Goal: Task Accomplishment & Management: Use online tool/utility

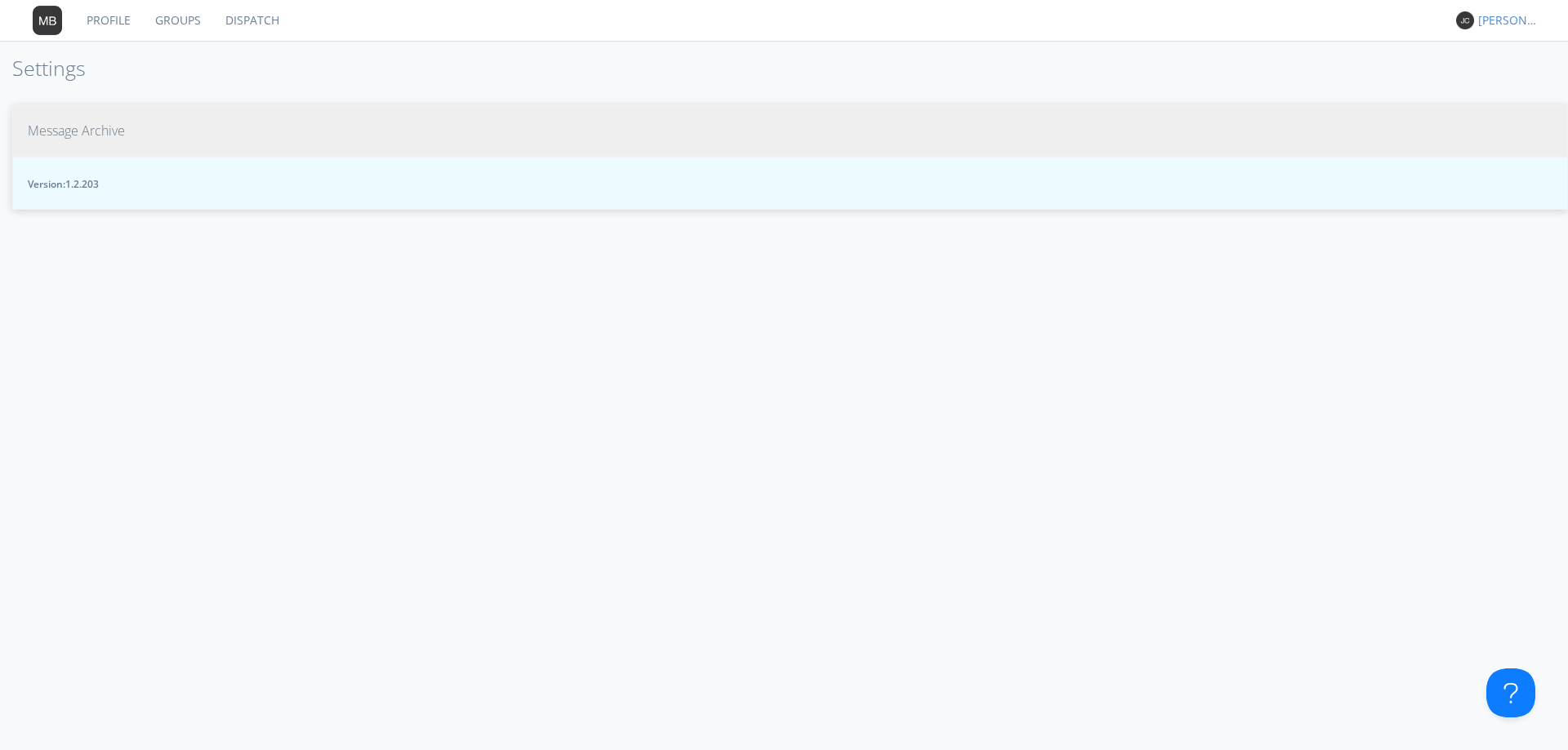
click at [80, 128] on span "Message Archive" at bounding box center [76, 130] width 97 height 19
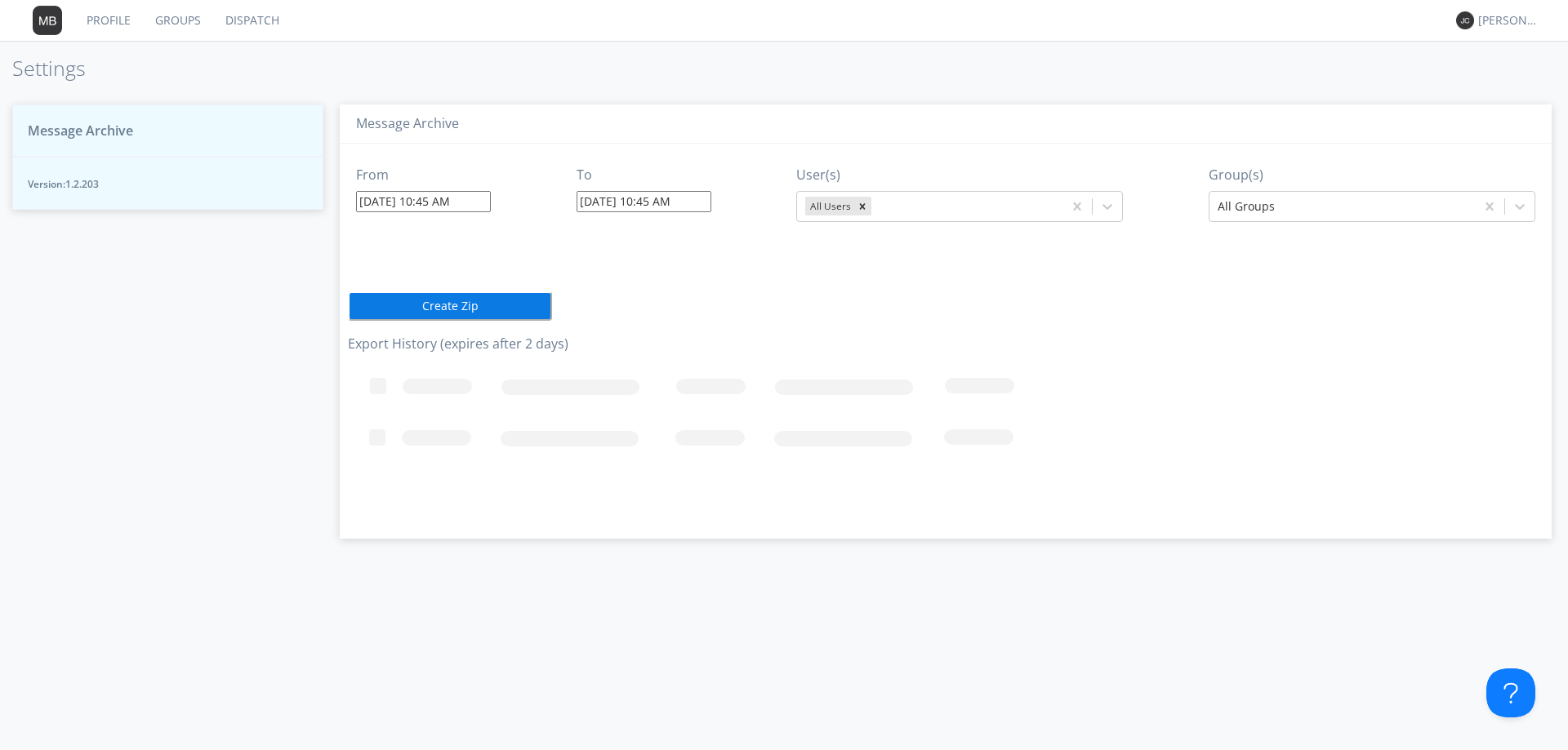
click at [251, 21] on link "Dispatch" at bounding box center [253, 21] width 79 height 41
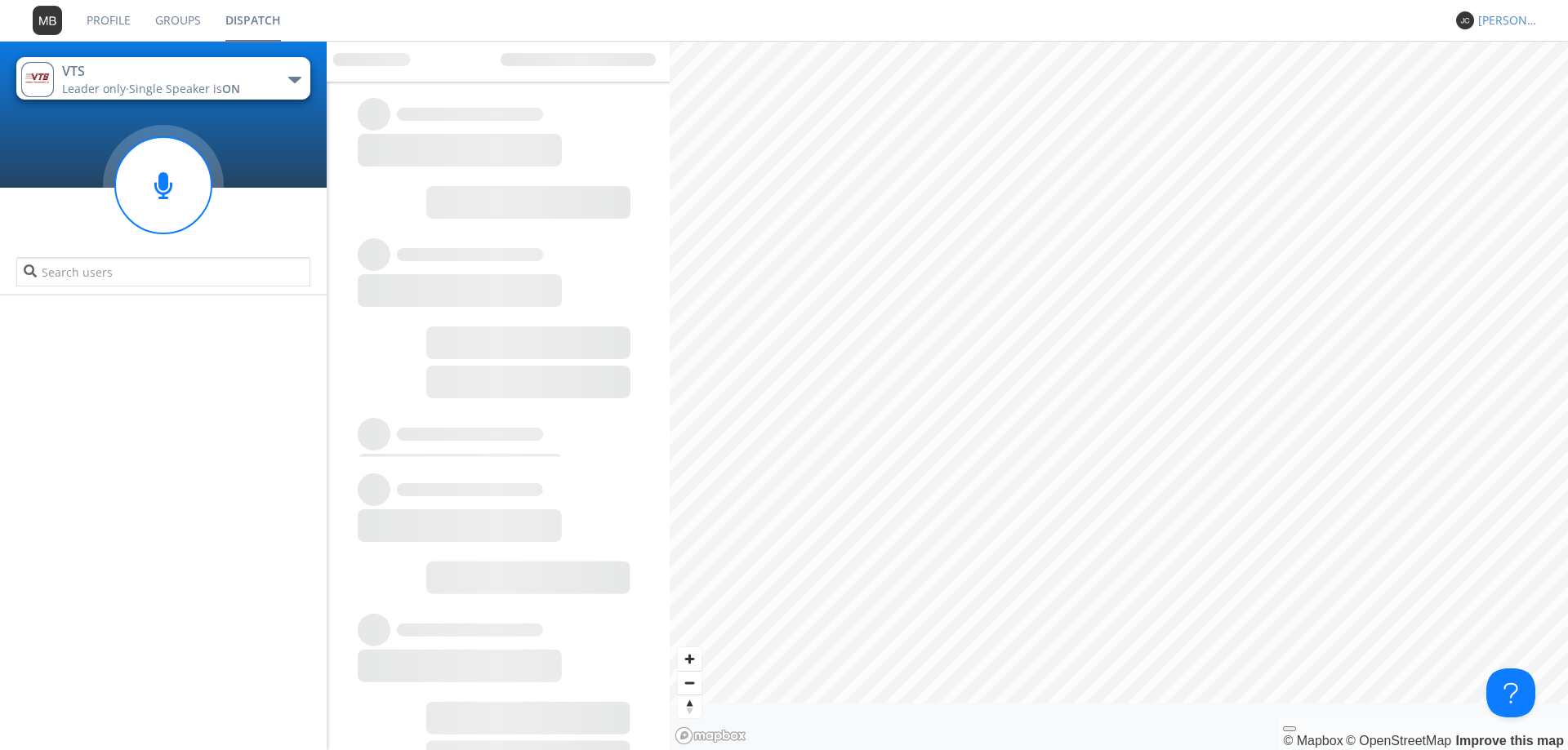
click at [1502, 24] on div "[PERSON_NAME] *" at bounding box center [1509, 21] width 62 height 16
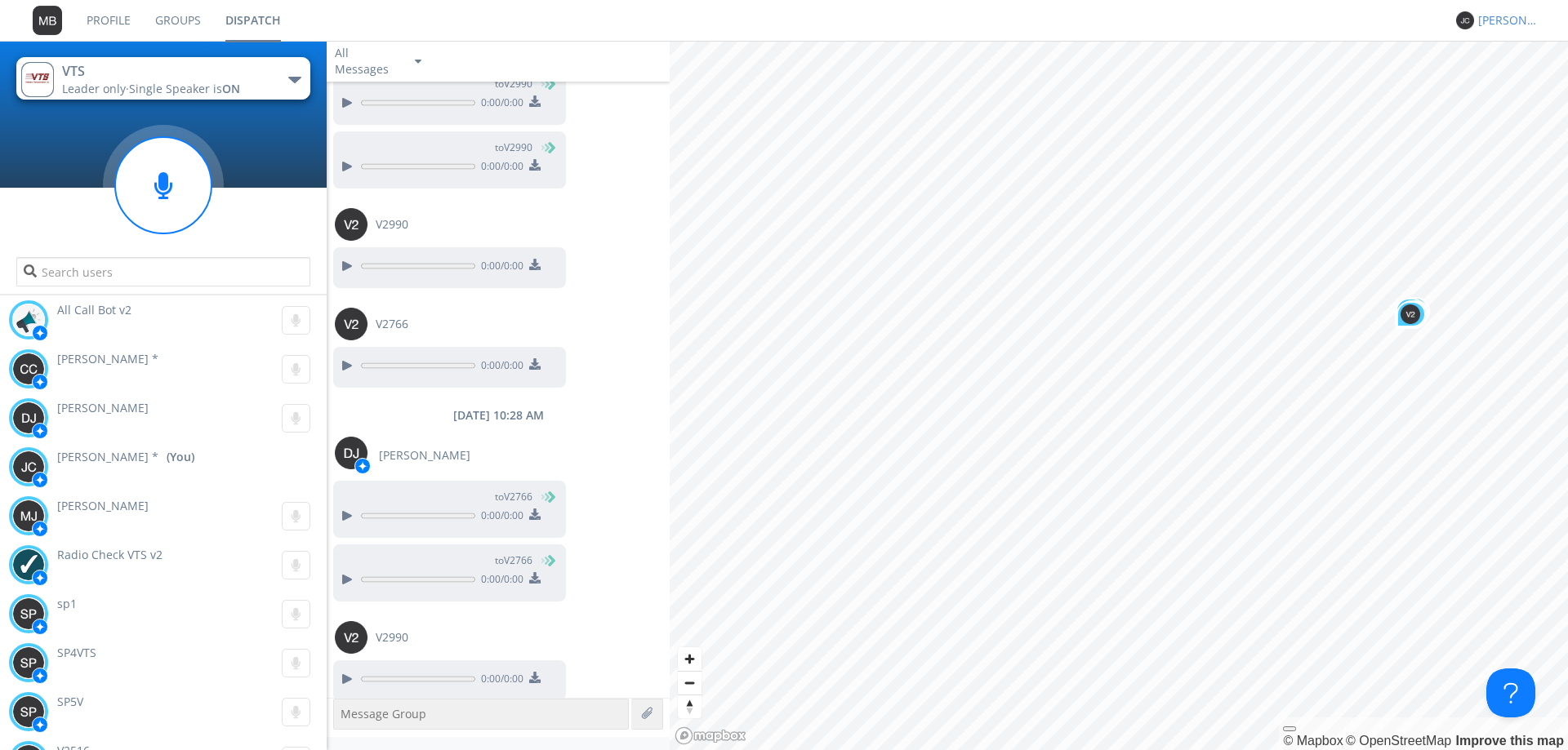
scroll to position [1488, 0]
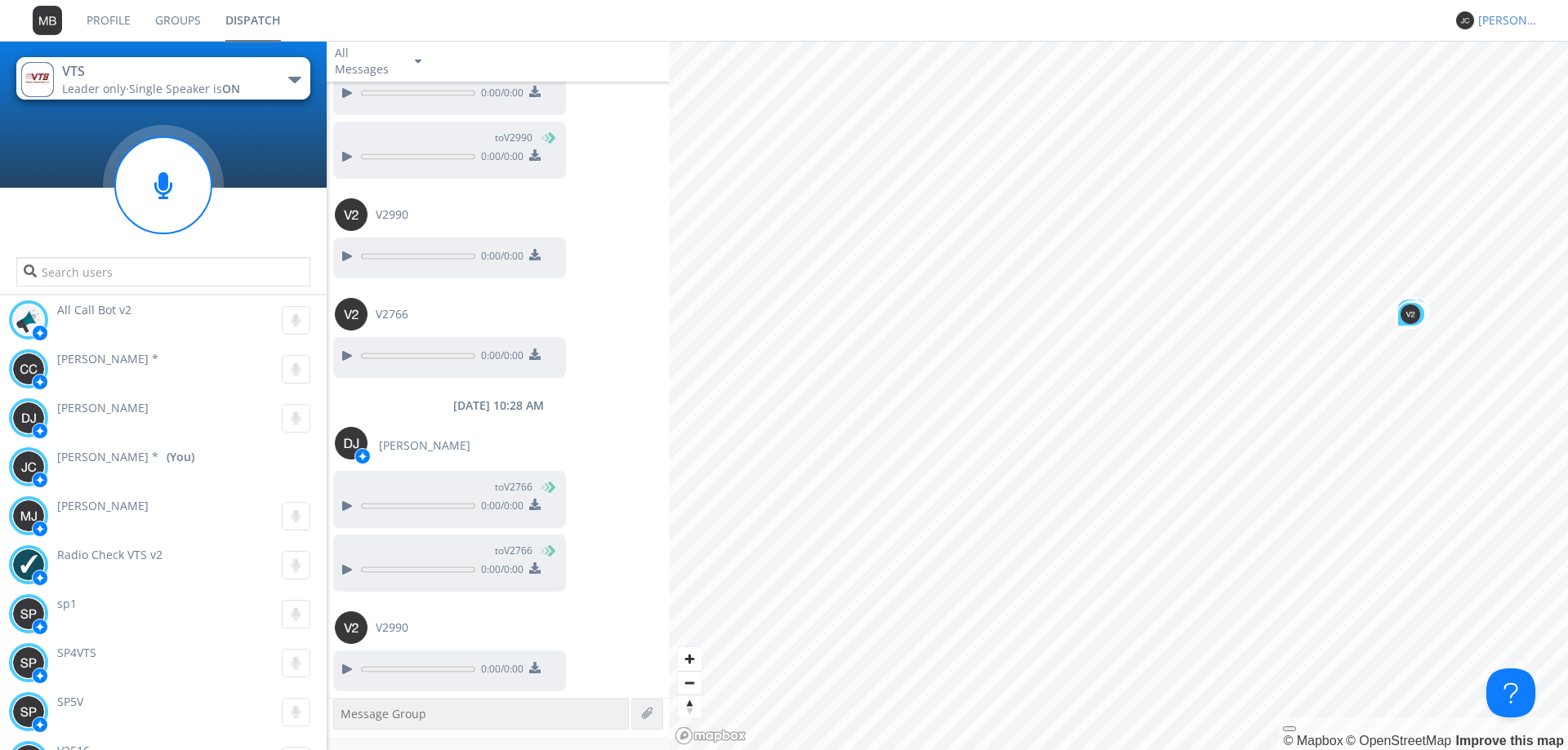
click at [1513, 24] on div "[PERSON_NAME] *" at bounding box center [1509, 21] width 62 height 16
click at [1515, 63] on div "Settings" at bounding box center [1517, 57] width 84 height 29
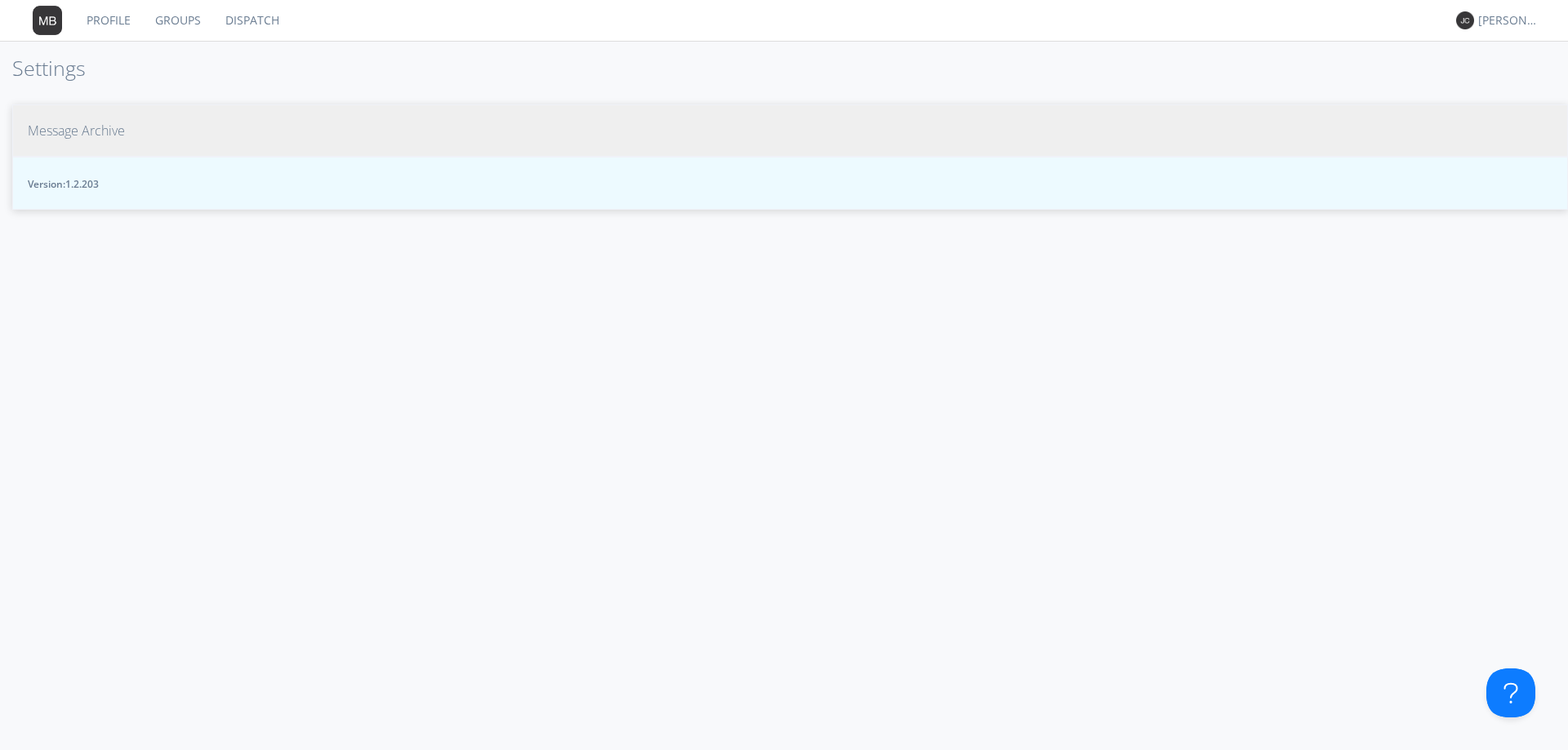
click at [87, 134] on span "Message Archive" at bounding box center [76, 130] width 97 height 19
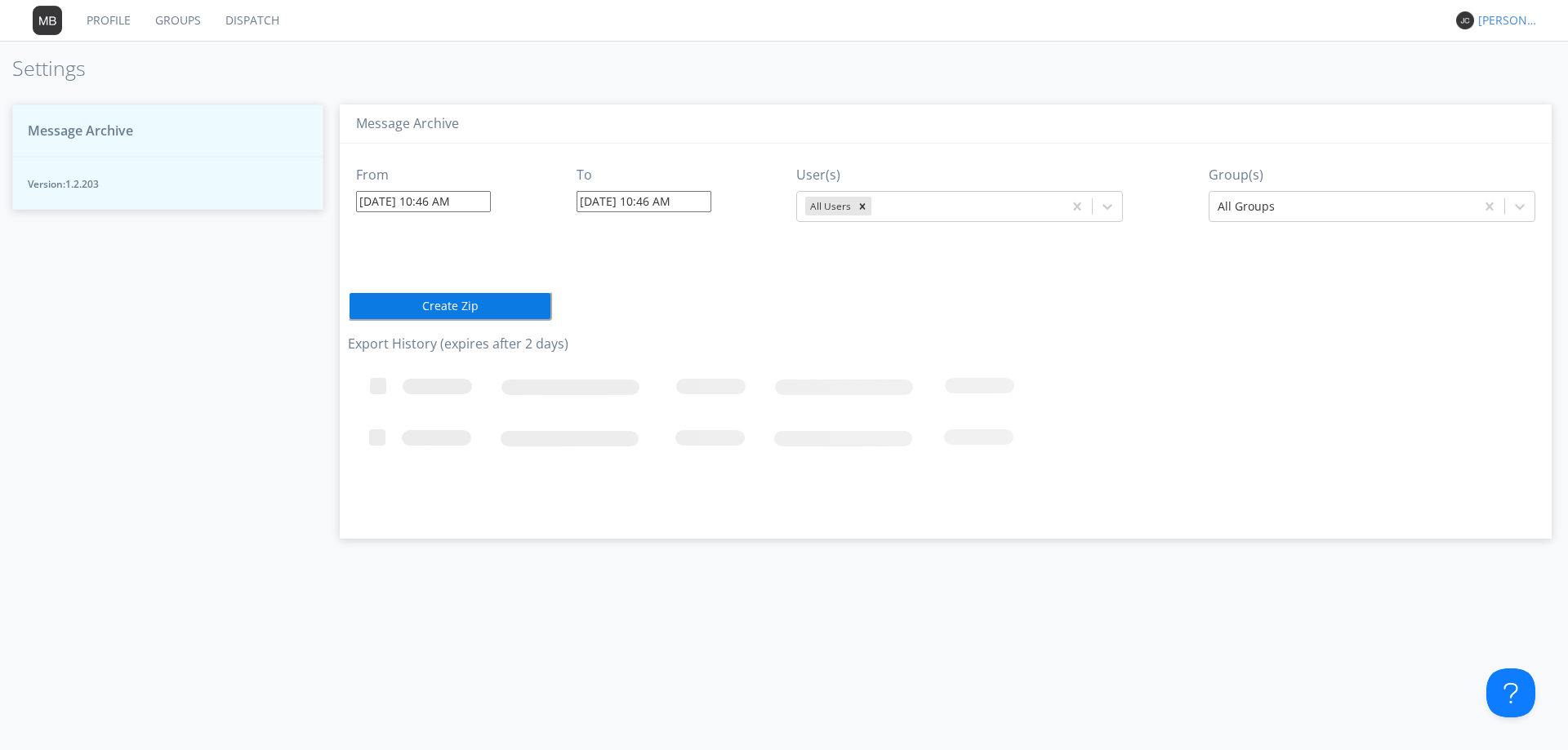
click at [1505, 24] on div "[PERSON_NAME] *" at bounding box center [1509, 21] width 62 height 16
click at [1508, 53] on div "Settings" at bounding box center [1517, 57] width 84 height 29
click at [253, 24] on link "Dispatch" at bounding box center [253, 21] width 79 height 41
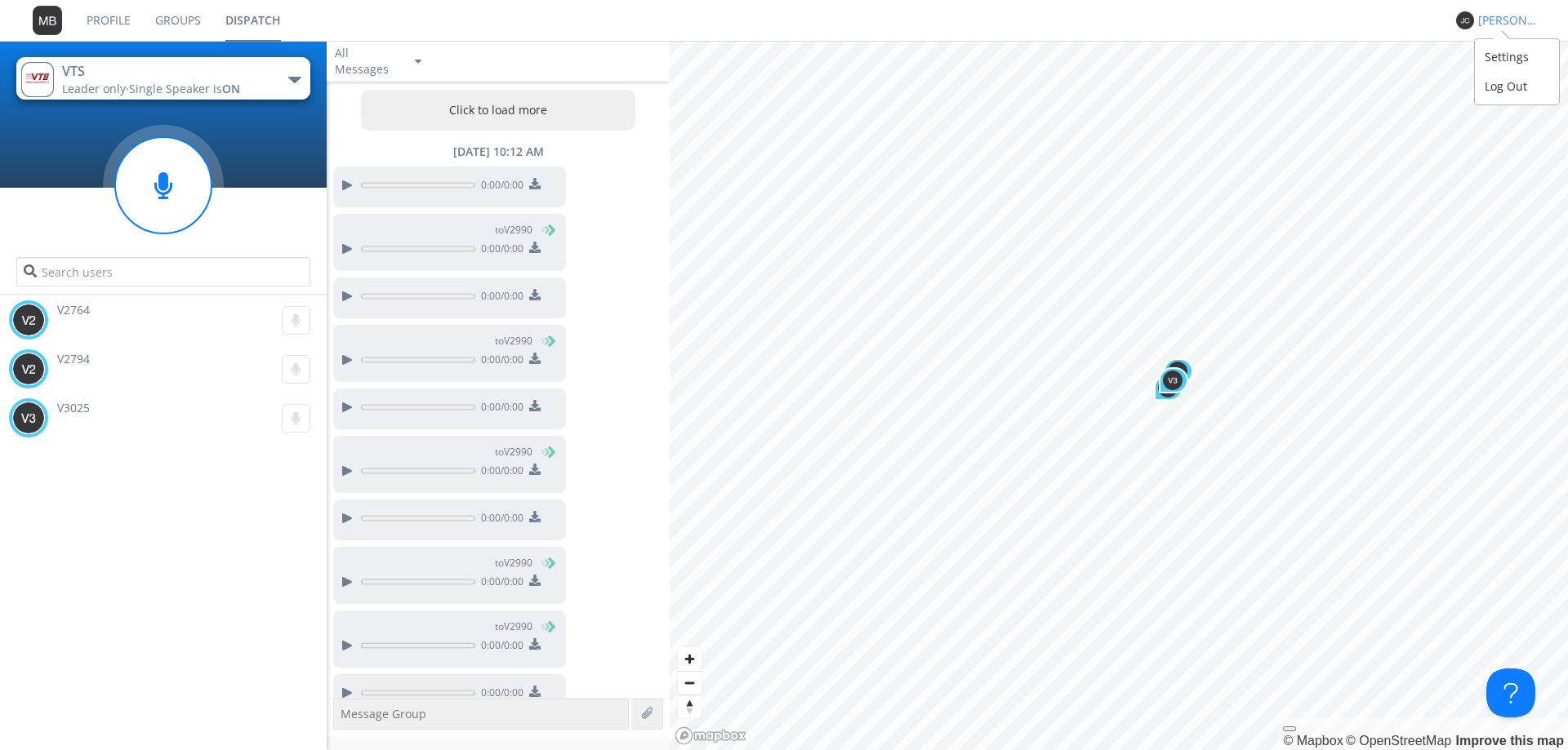
click at [1505, 22] on div "[PERSON_NAME] *" at bounding box center [1509, 21] width 62 height 16
click at [1498, 54] on div "Settings" at bounding box center [1517, 57] width 84 height 29
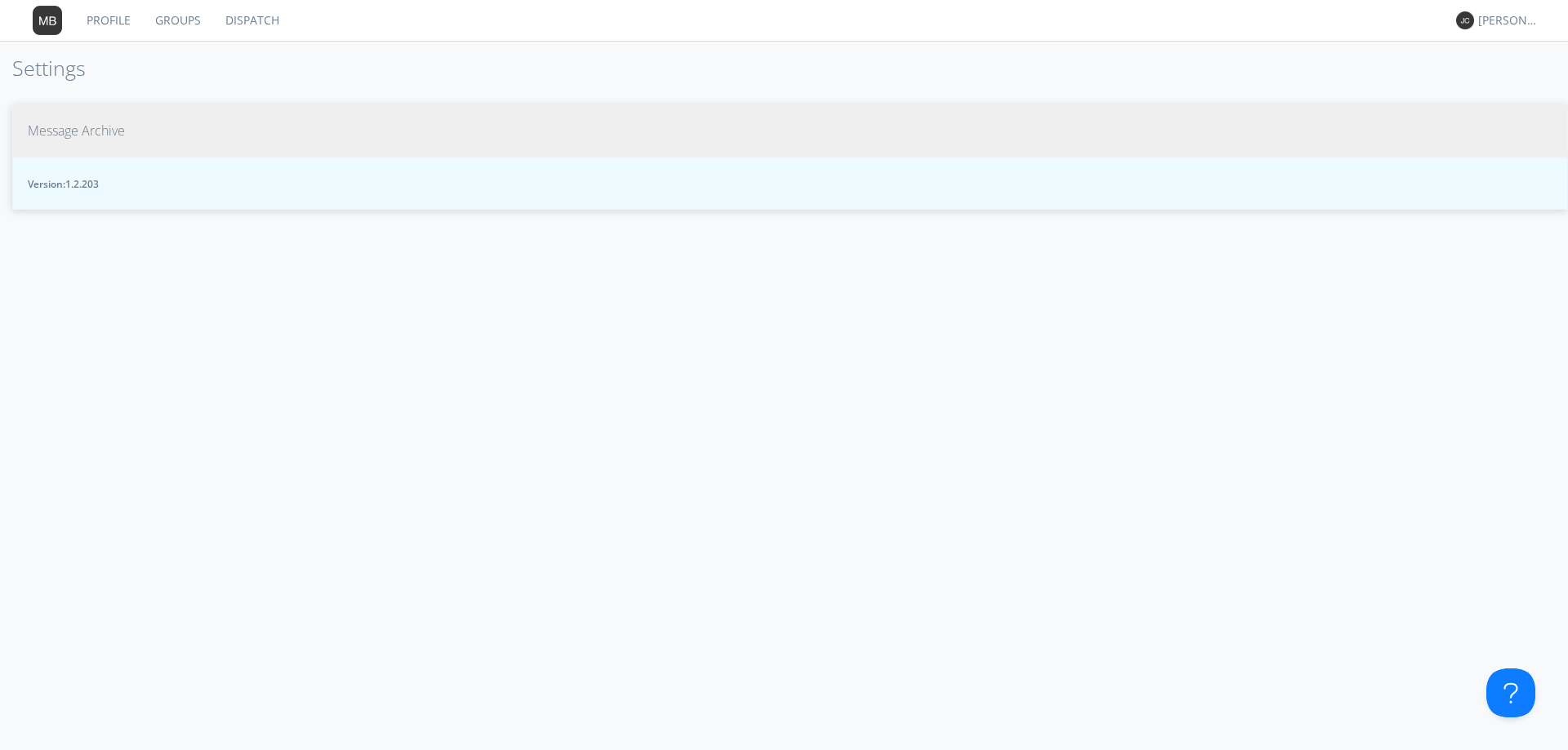
click at [81, 129] on span "Message Archive" at bounding box center [76, 130] width 97 height 19
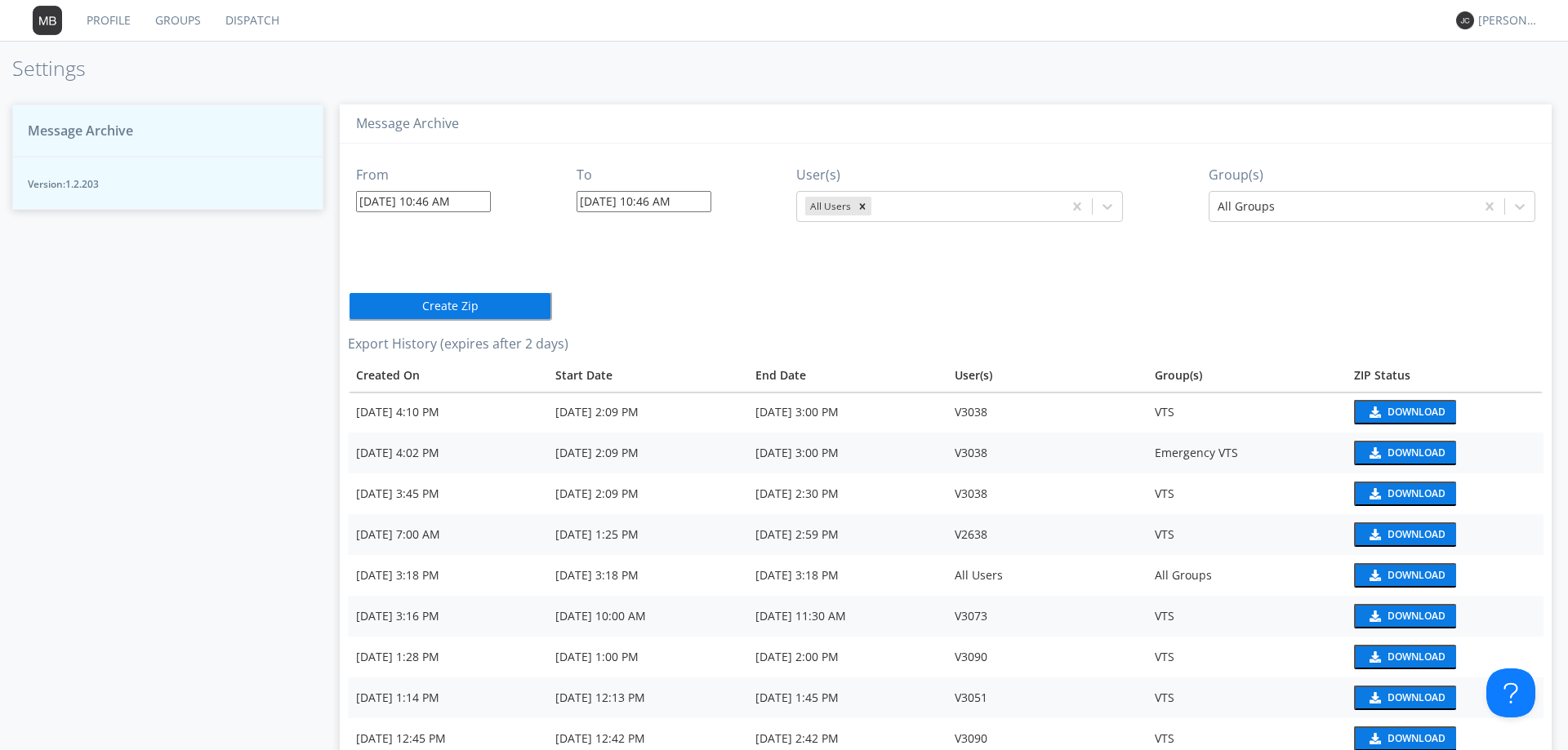
click at [390, 193] on input "[DATE] 10:46 AM" at bounding box center [423, 202] width 135 height 21
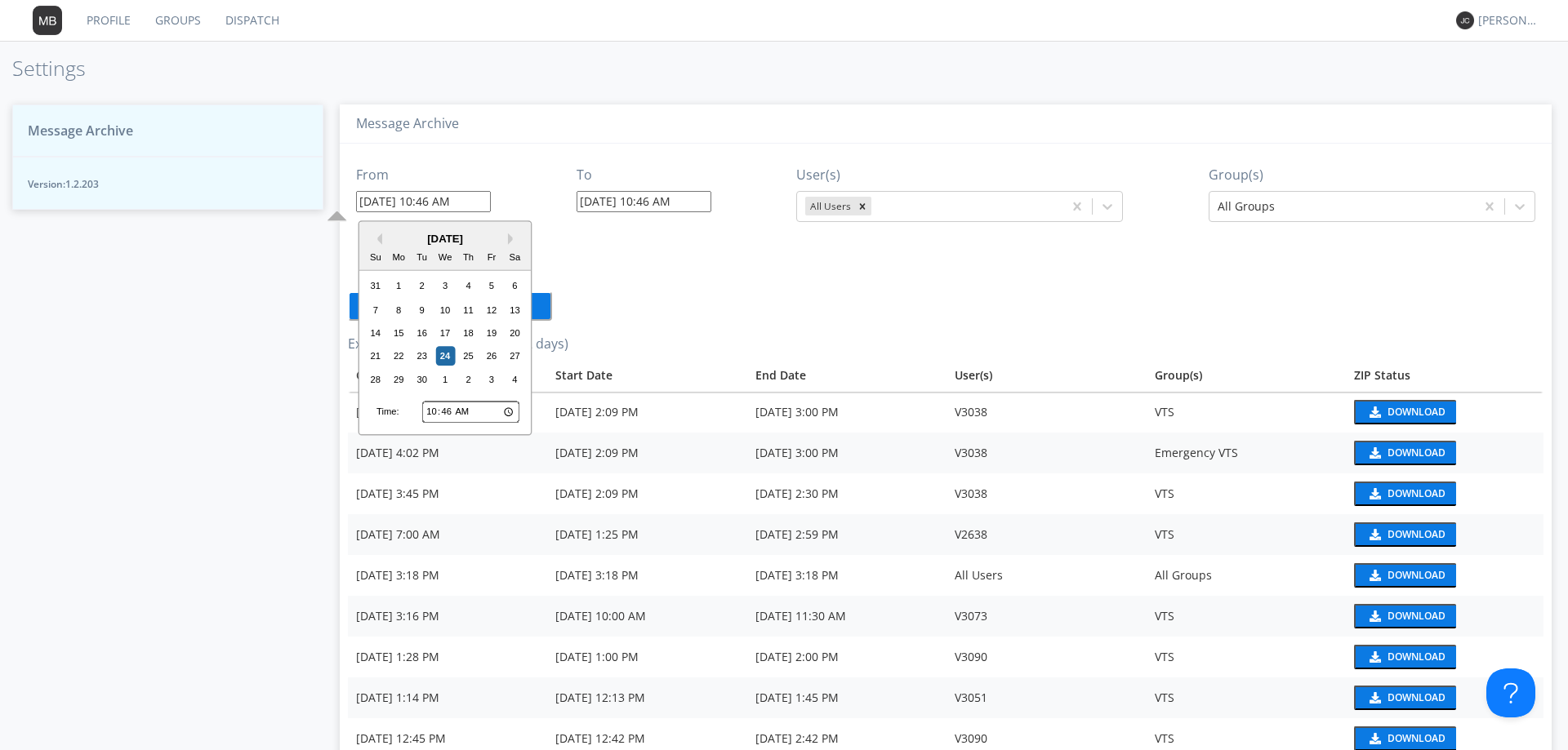
click at [431, 410] on input "10:46" at bounding box center [471, 412] width 97 height 21
type input "05:46"
type input "[DATE] 5:46 AM"
type input "05:00"
type input "[DATE] 5:00 AM"
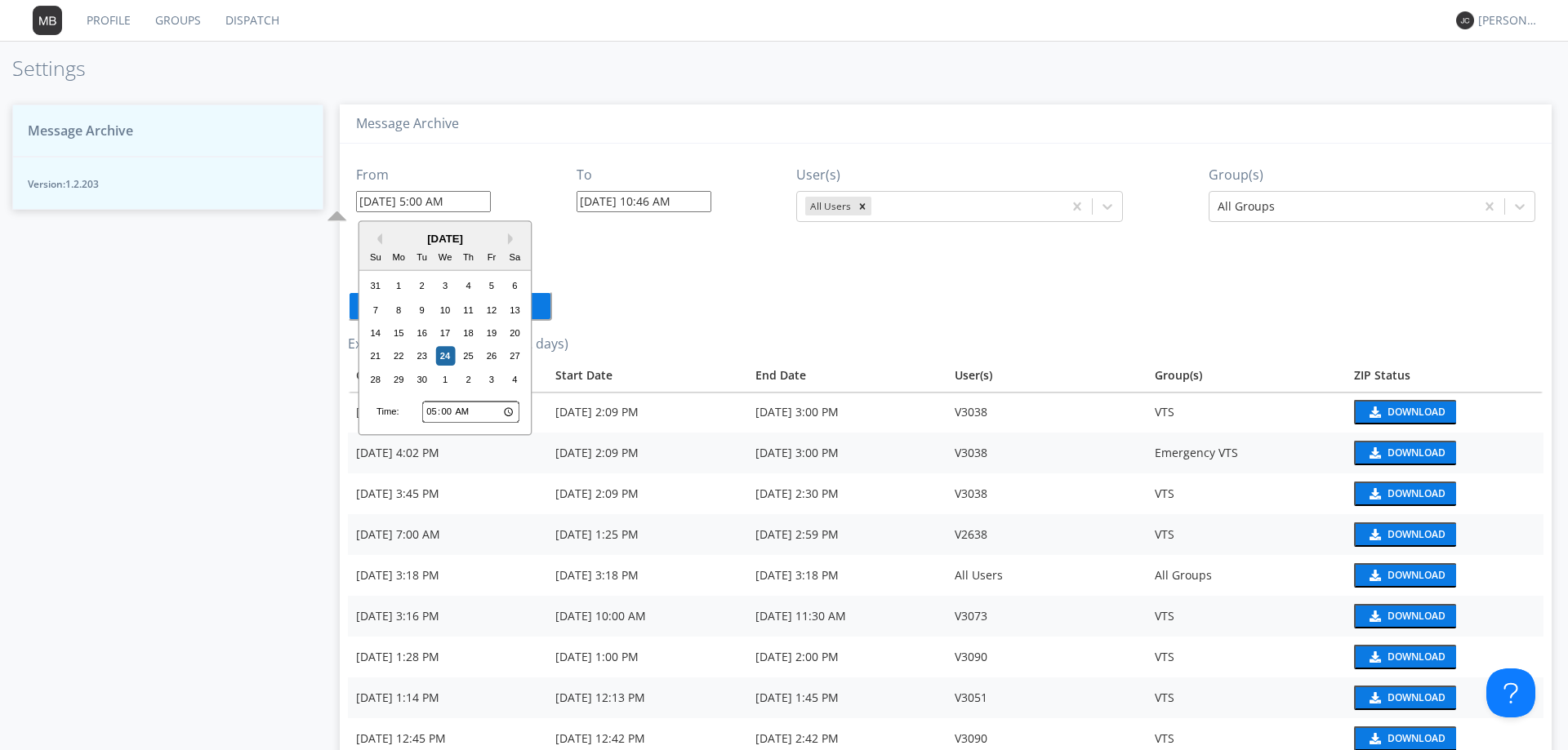
type input "17:00"
click at [472, 333] on div "18" at bounding box center [469, 333] width 20 height 20
type input "[DATE] 5:00 PM"
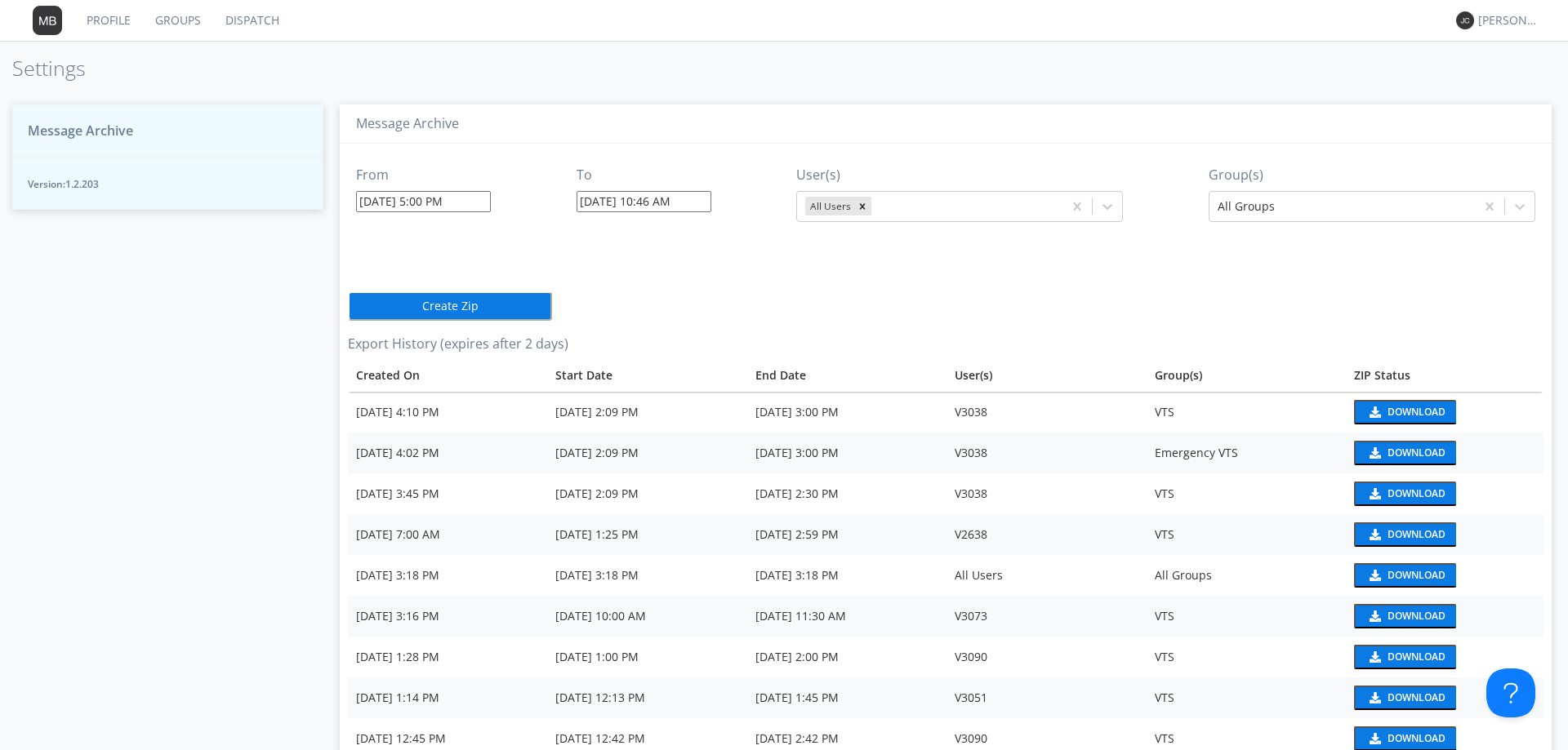
click at [612, 195] on input "[DATE] 10:46 AM" at bounding box center [643, 202] width 135 height 21
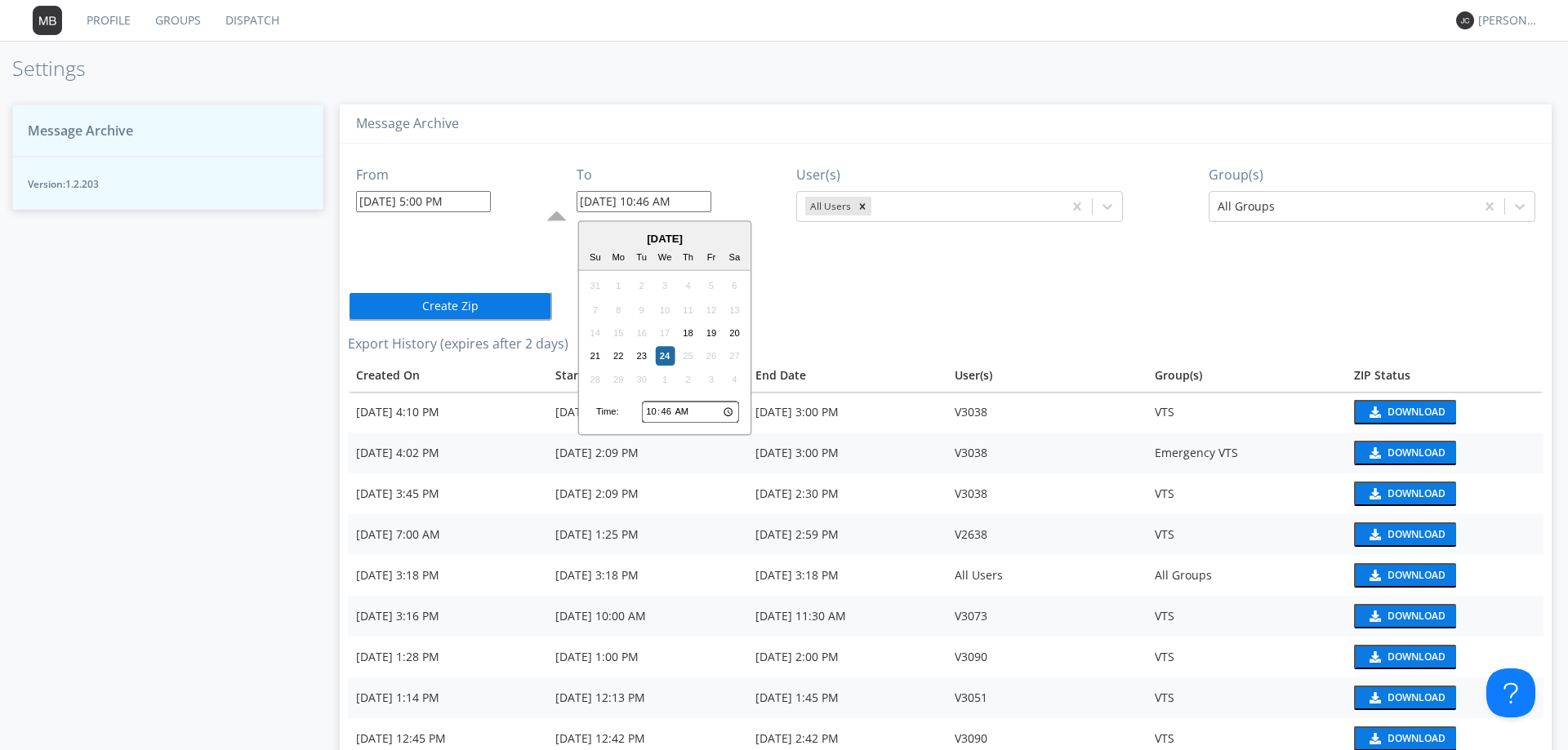
click at [654, 413] on input "10:46" at bounding box center [691, 412] width 97 height 21
type input "05:46"
type input "[DATE] 5:46 AM"
type input "05:03"
type input "[DATE] 5:03 AM"
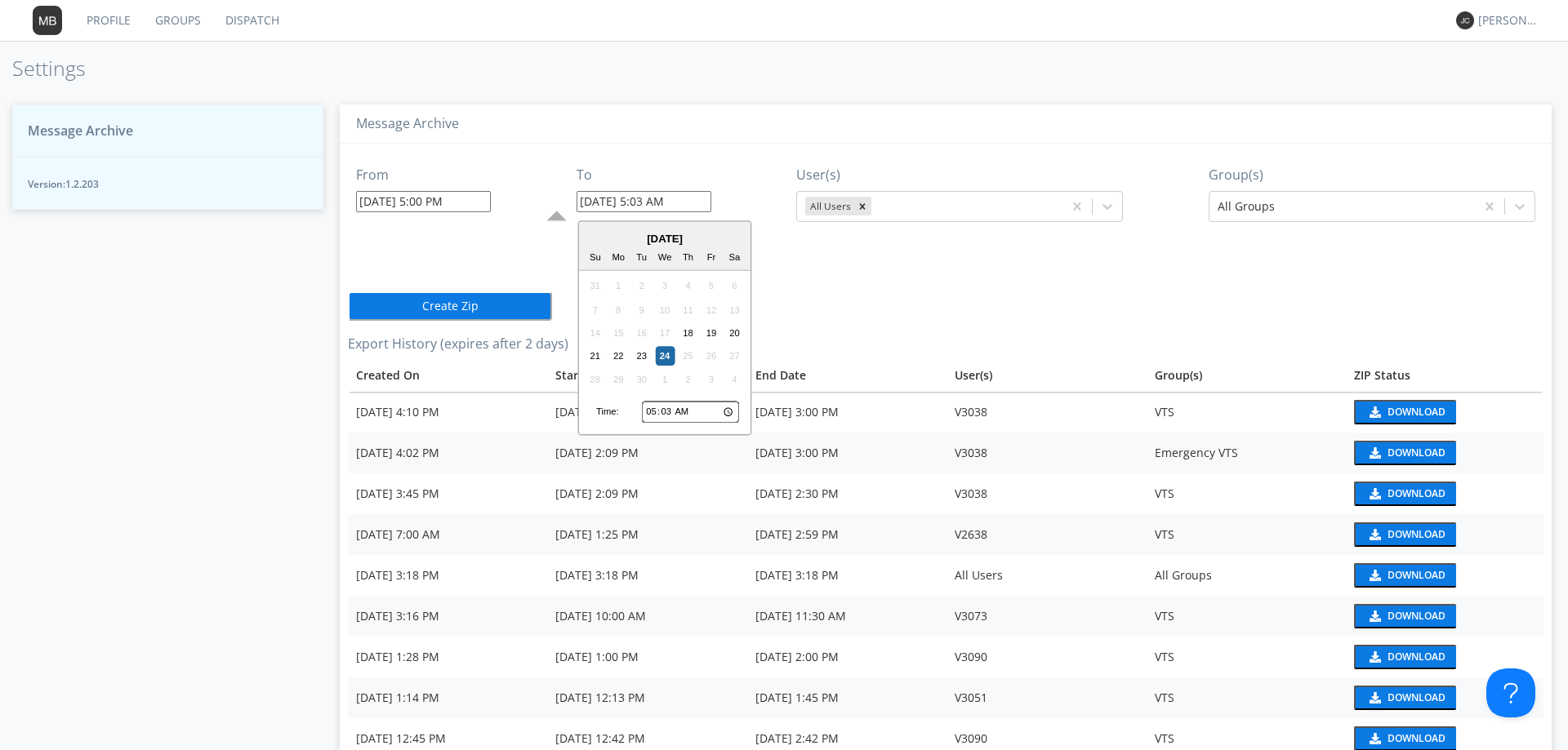
type input "05:30"
type input "[DATE] 5:30 AM"
type input "17:30"
click at [687, 329] on div "18" at bounding box center [689, 333] width 20 height 20
type input "[DATE] 5:30 PM"
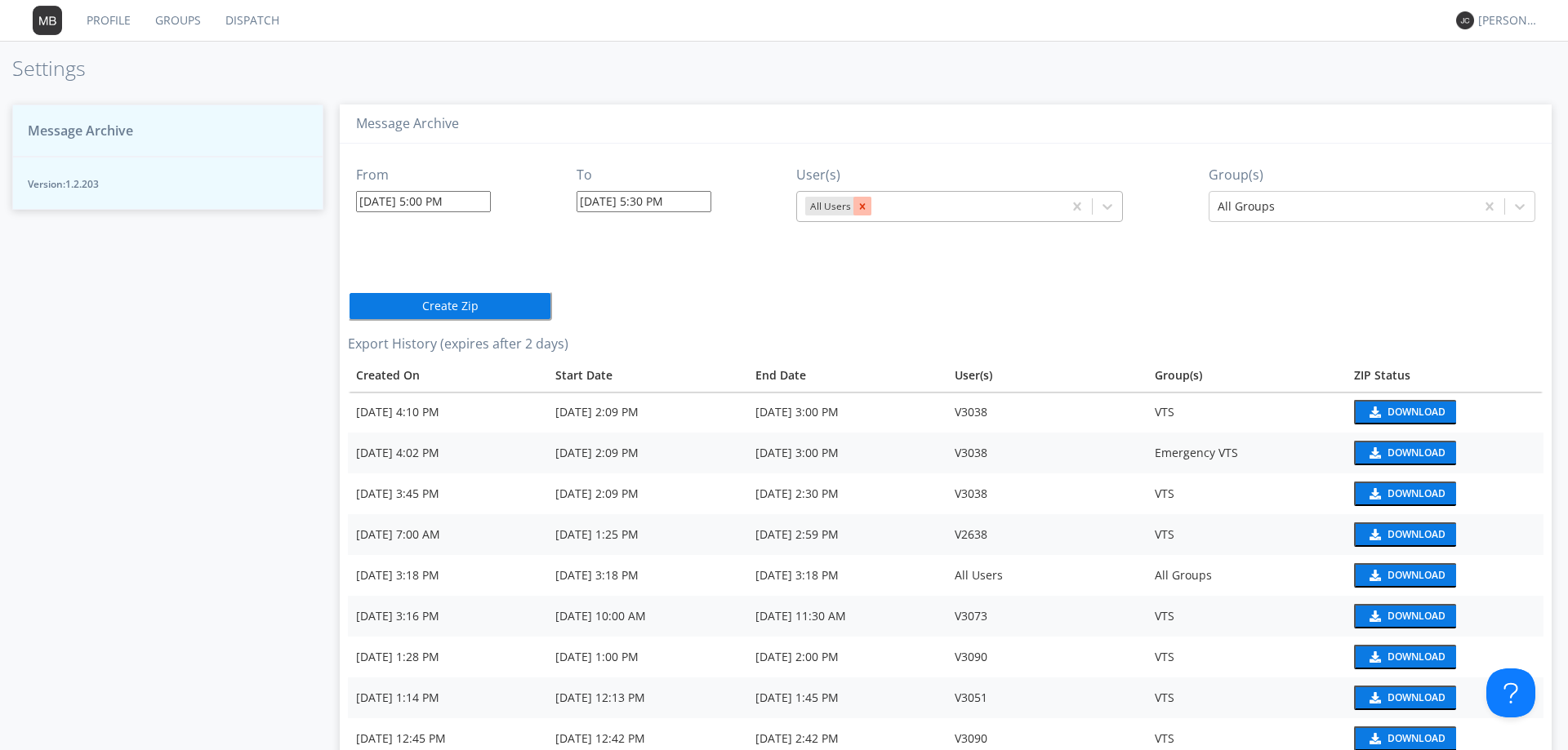
click at [857, 209] on icon "Remove All Users" at bounding box center [862, 206] width 12 height 12
click at [924, 205] on div at bounding box center [944, 206] width 279 height 20
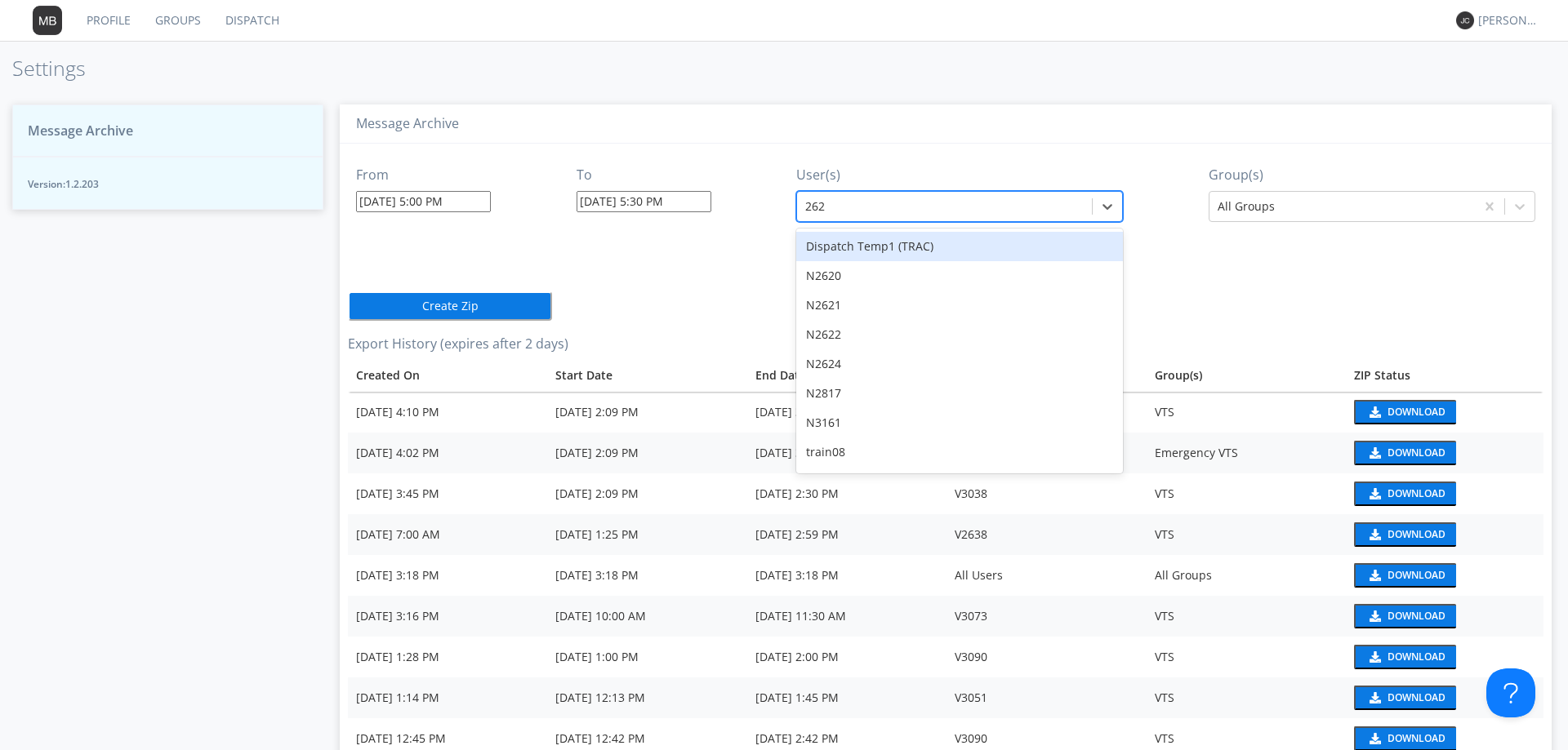
type input "2627"
click at [823, 254] on div "V2627" at bounding box center [960, 246] width 327 height 29
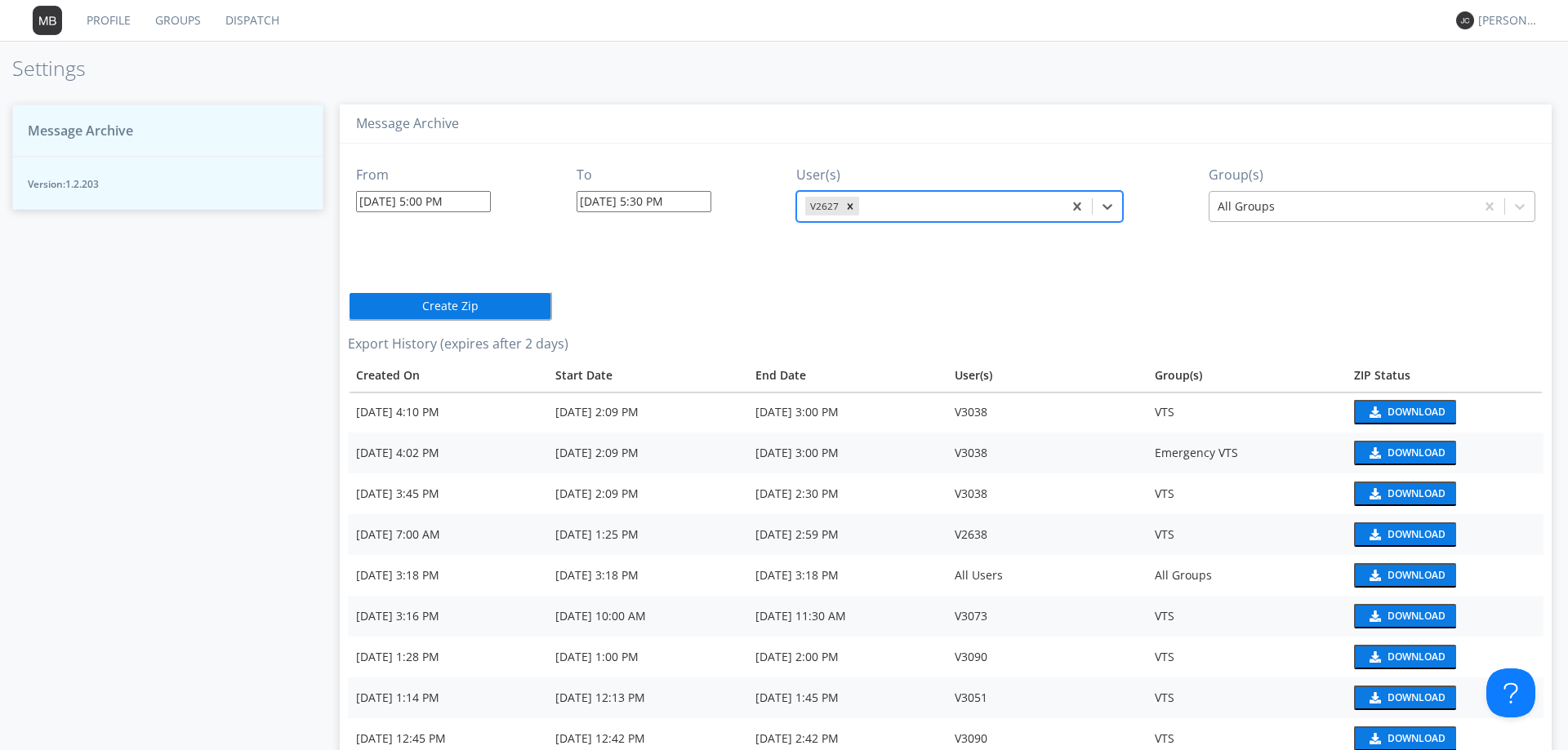
click at [1251, 208] on div at bounding box center [1342, 206] width 249 height 20
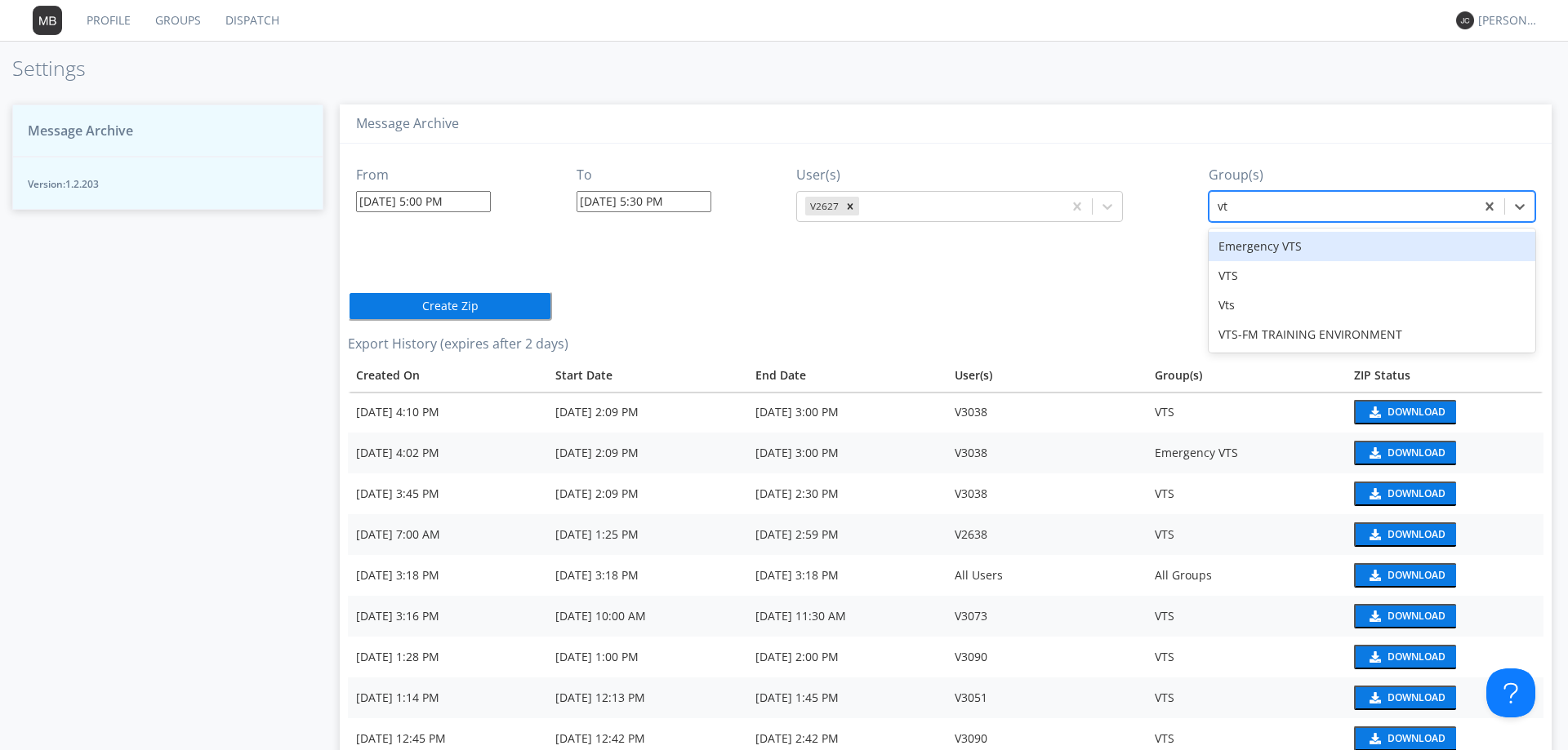
type input "vts"
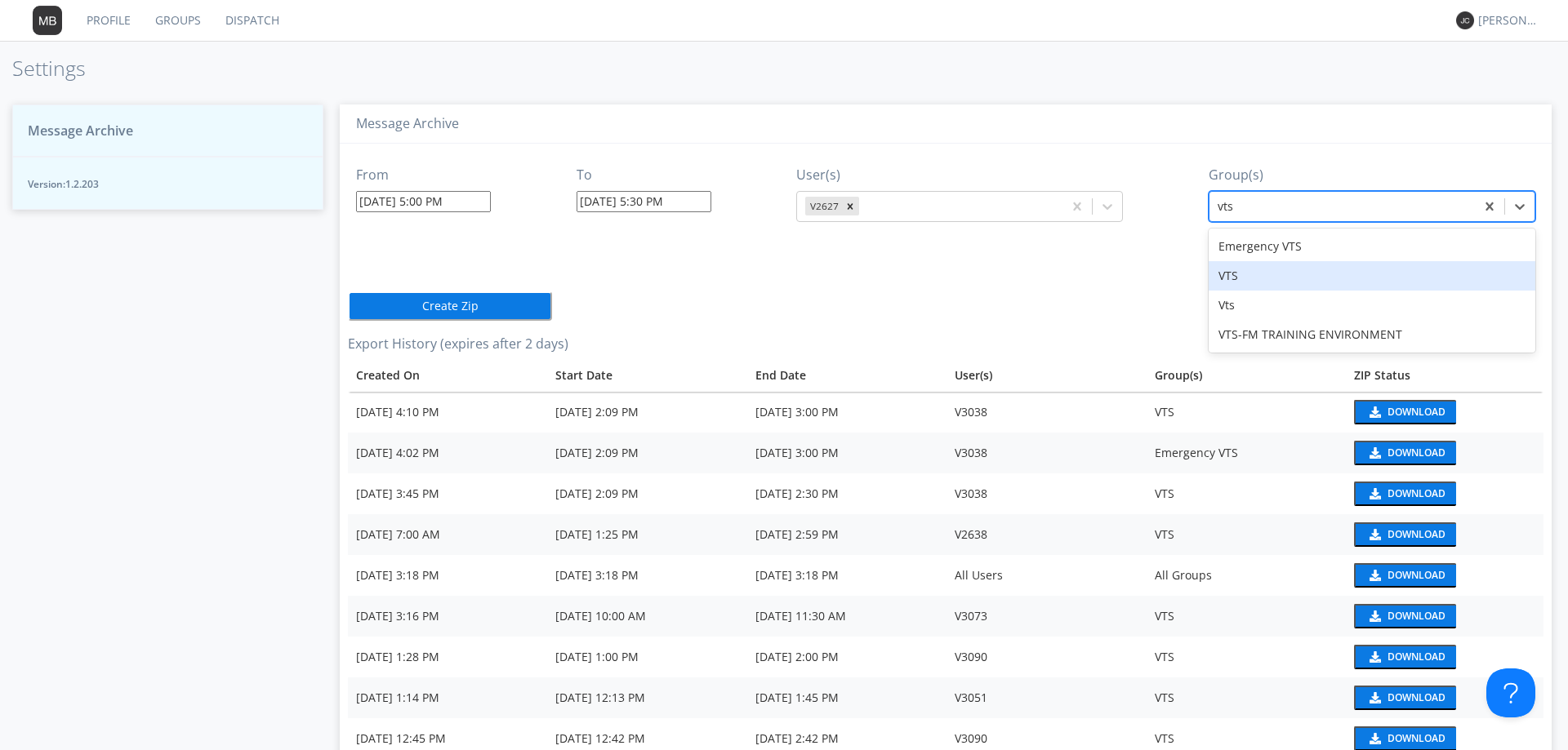
click at [1226, 280] on div "VTS" at bounding box center [1372, 276] width 327 height 29
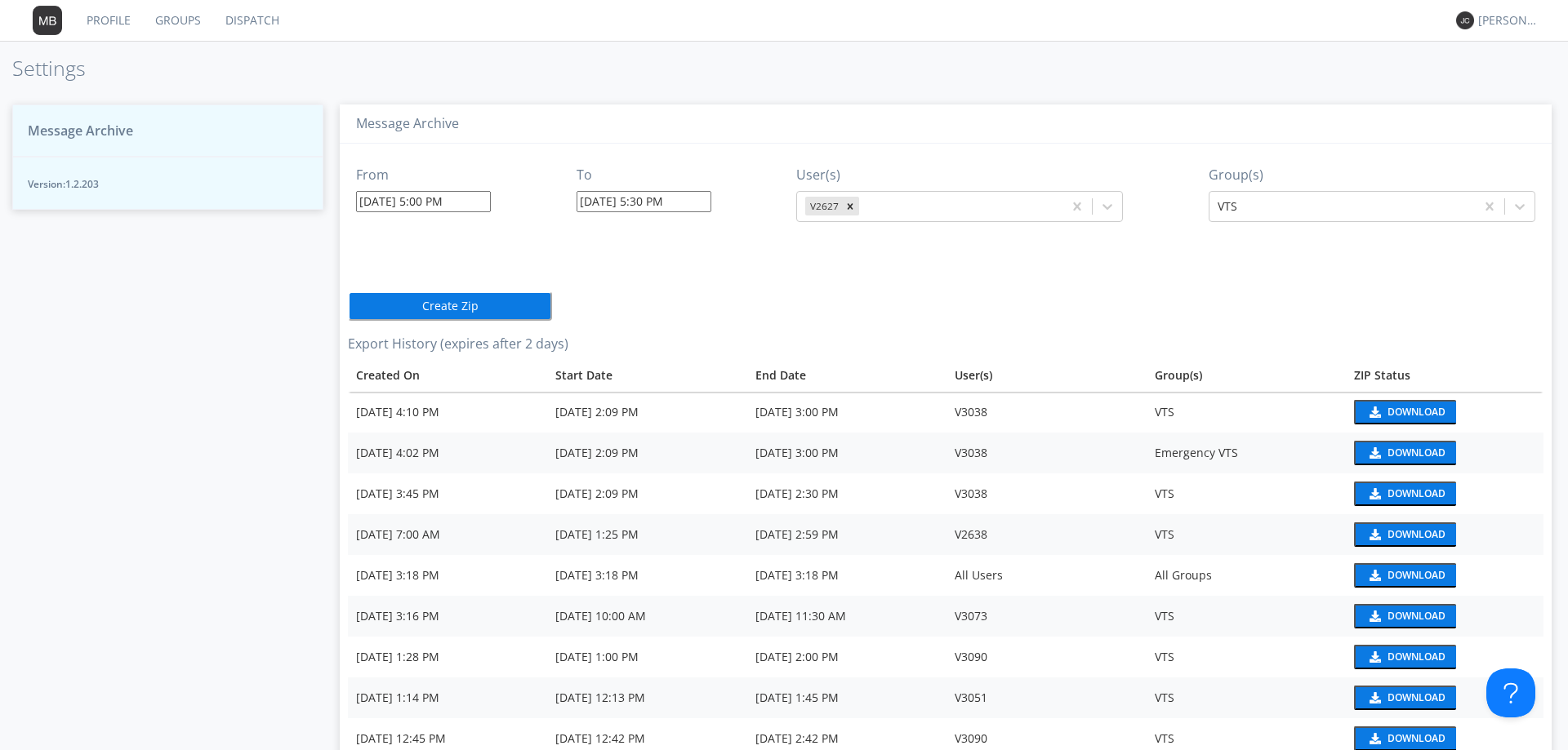
click at [491, 299] on button "Create Zip" at bounding box center [449, 305] width 205 height 29
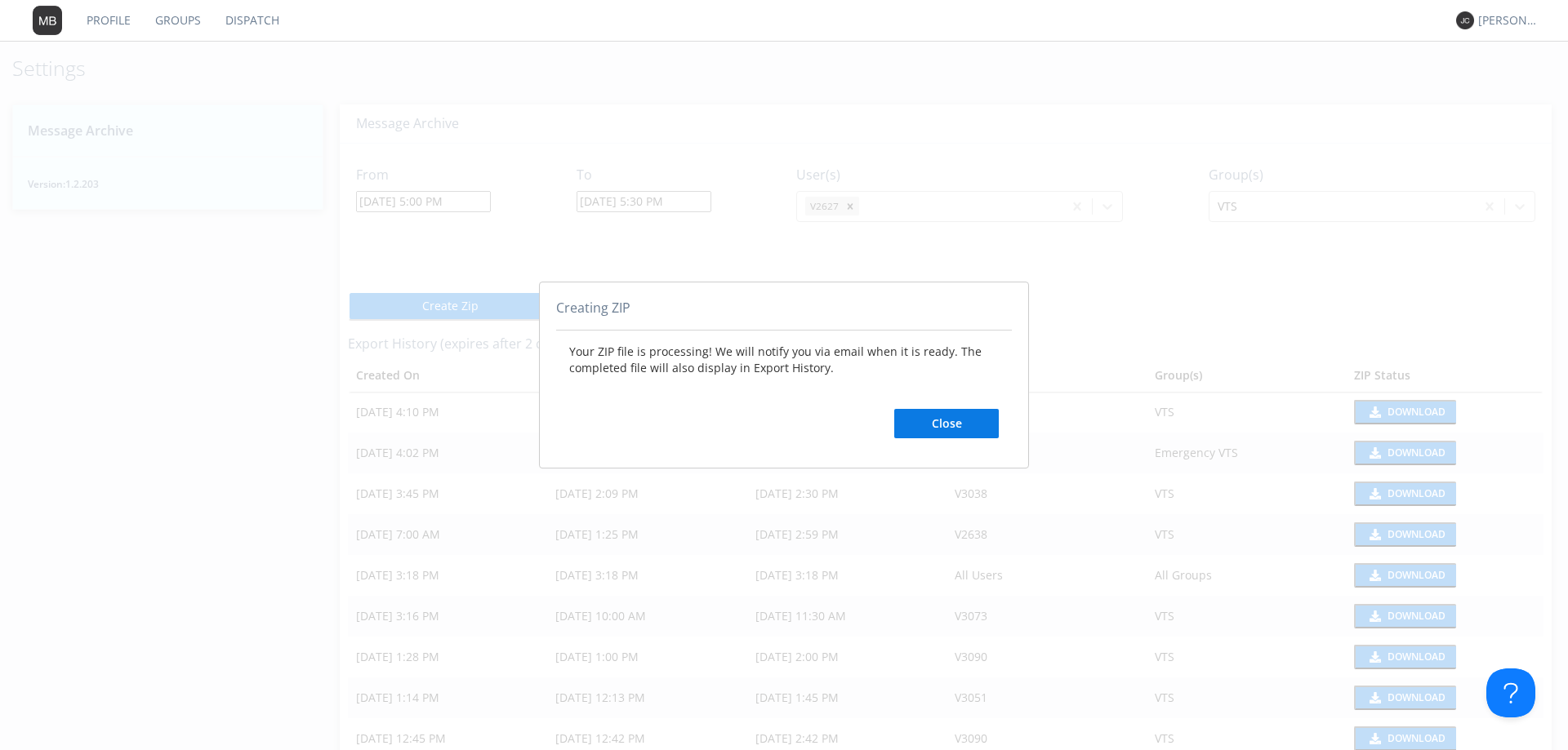
click at [950, 425] on button "Close" at bounding box center [946, 423] width 105 height 29
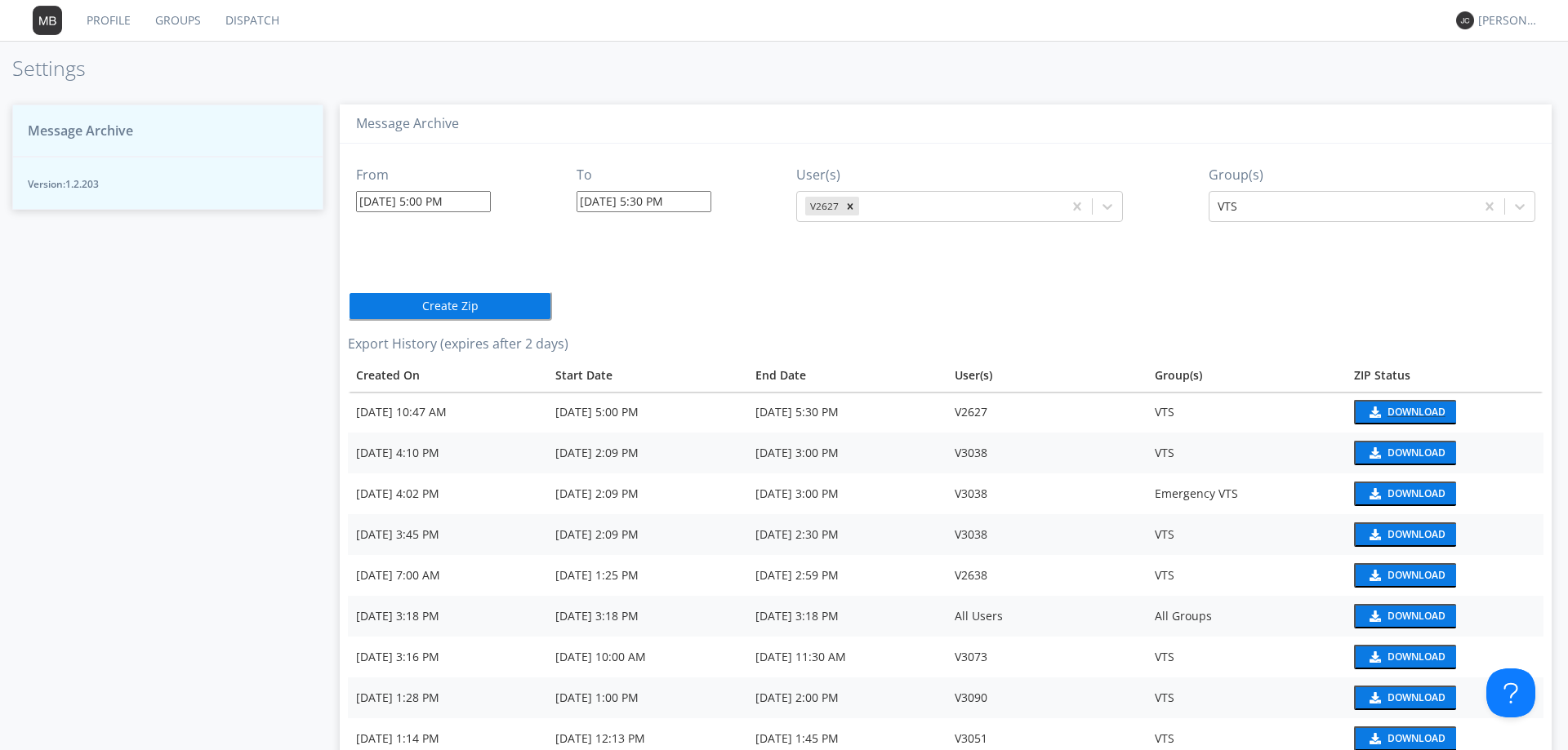
click at [1388, 417] on div "Download" at bounding box center [1416, 412] width 58 height 10
